Goal: Task Accomplishment & Management: Manage account settings

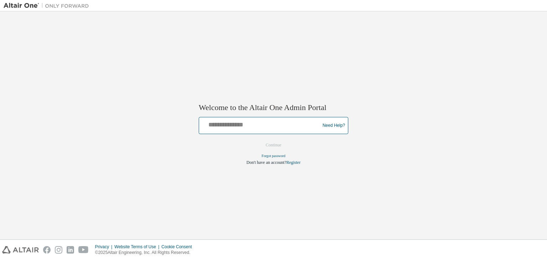
click at [261, 128] on input "text" at bounding box center [260, 124] width 117 height 10
type input "*"
type input "**********"
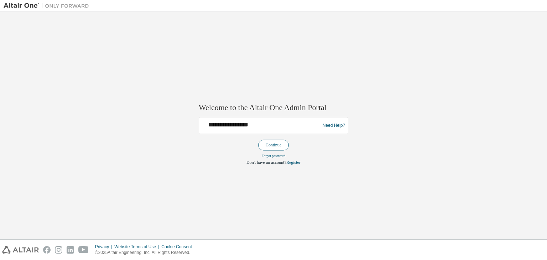
click at [275, 146] on button "Continue" at bounding box center [273, 145] width 31 height 11
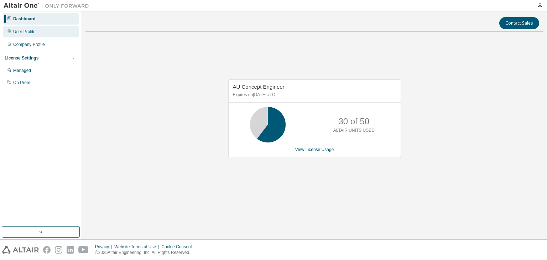
click at [32, 33] on div "User Profile" at bounding box center [24, 32] width 22 height 6
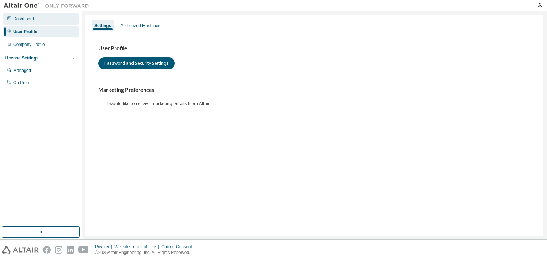
click at [23, 15] on div "Dashboard" at bounding box center [41, 18] width 76 height 11
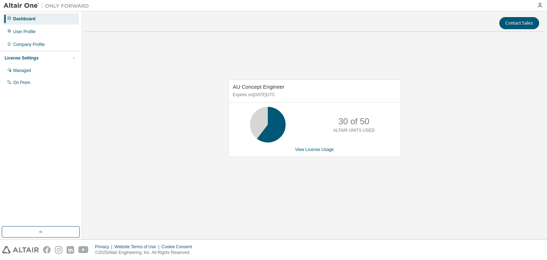
click at [34, 7] on img at bounding box center [48, 5] width 89 height 7
click at [14, 1] on div at bounding box center [46, 5] width 93 height 11
